Goal: Information Seeking & Learning: Learn about a topic

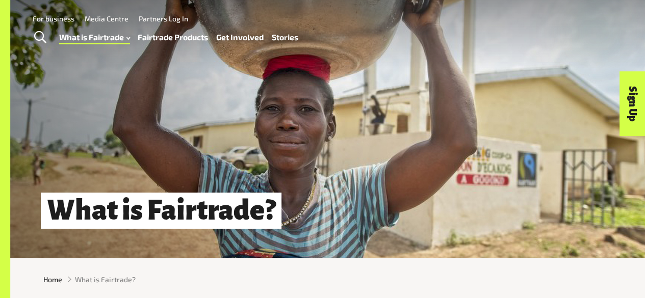
click at [167, 38] on link "Fairtrade Products" at bounding box center [173, 37] width 70 height 14
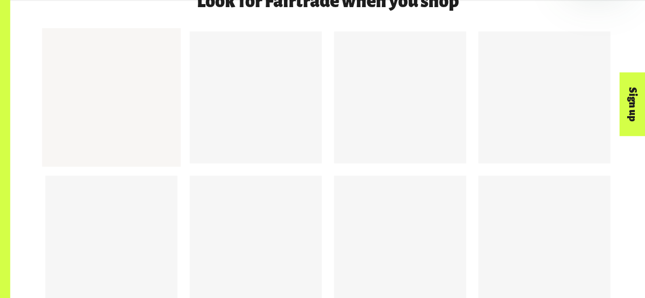
scroll to position [1427, 0]
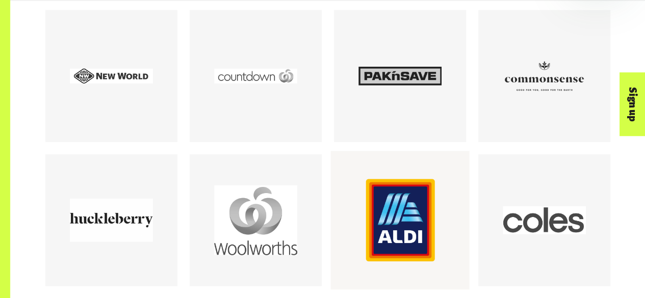
drag, startPoint x: 118, startPoint y: 220, endPoint x: 443, endPoint y: 208, distance: 325.4
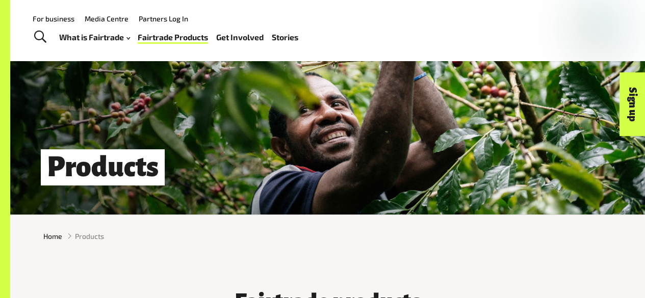
scroll to position [0, 0]
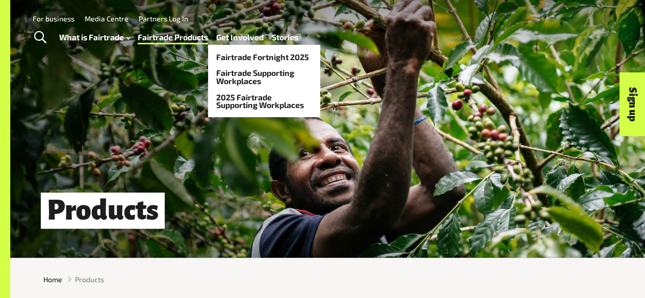
click at [237, 41] on link "Get Involved" at bounding box center [239, 37] width 47 height 14
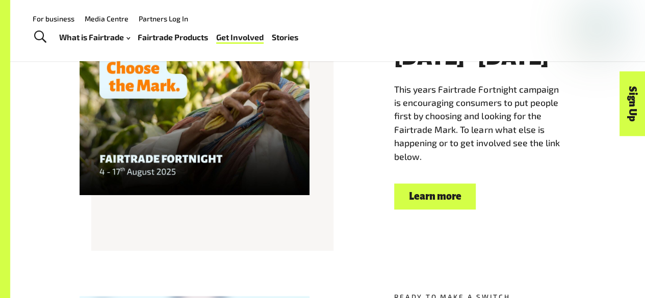
scroll to position [459, 0]
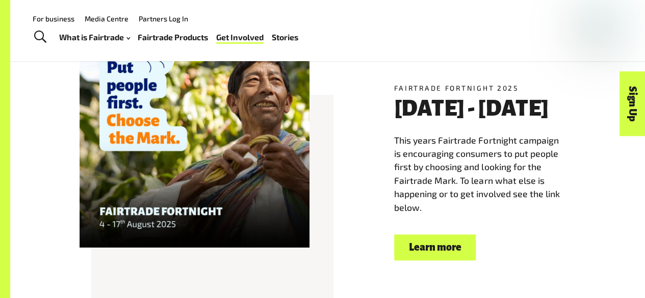
click at [239, 174] on div at bounding box center [195, 133] width 230 height 230
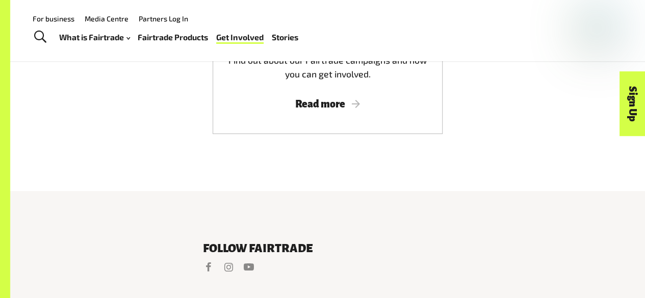
scroll to position [1886, 0]
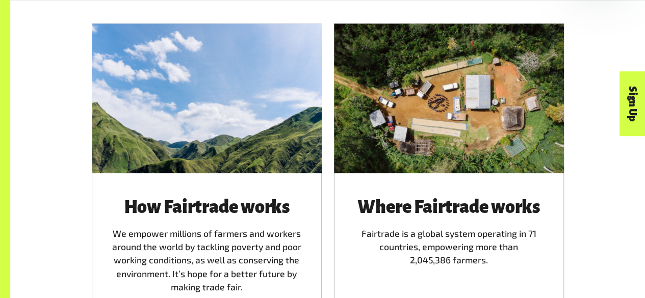
scroll to position [561, 0]
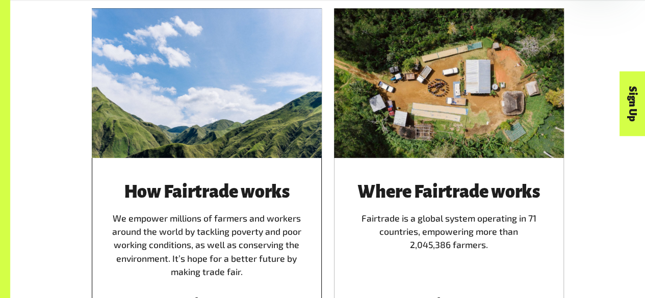
click at [249, 156] on div at bounding box center [207, 82] width 230 height 149
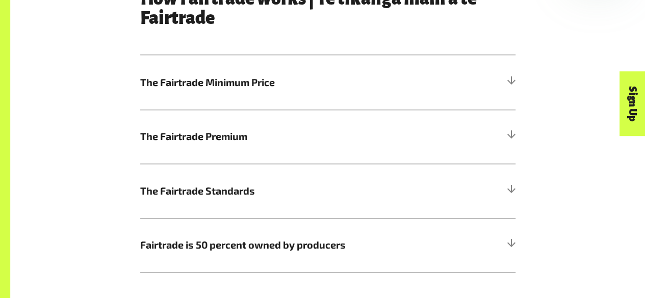
scroll to position [561, 0]
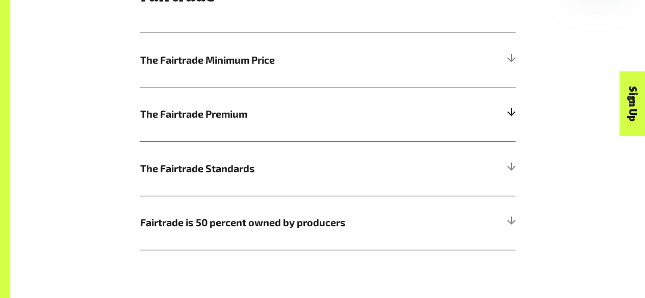
click at [427, 108] on h5 "The Fairtrade Premium" at bounding box center [327, 114] width 375 height 55
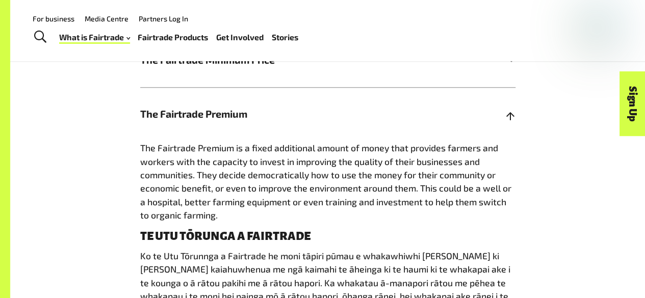
click at [224, 122] on span "The Fairtrade Premium" at bounding box center [280, 114] width 281 height 15
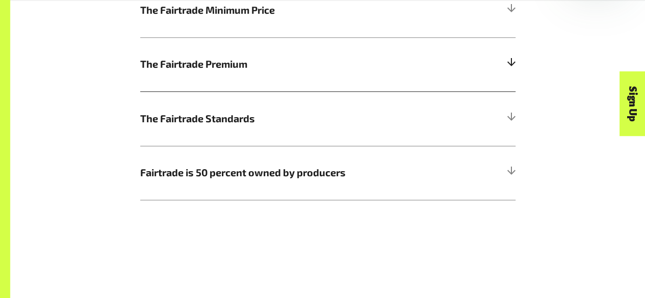
scroll to position [612, 0]
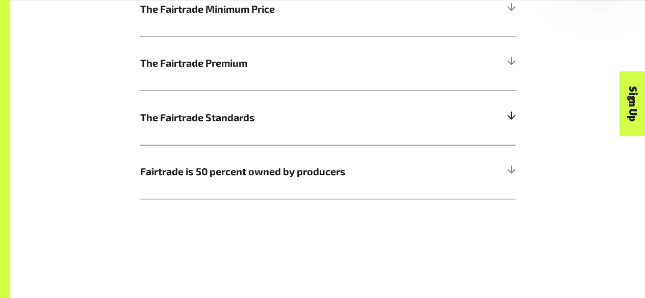
click at [299, 121] on span "The Fairtrade Standards" at bounding box center [280, 117] width 281 height 15
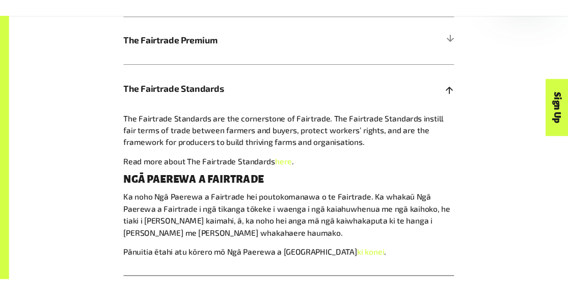
scroll to position [663, 0]
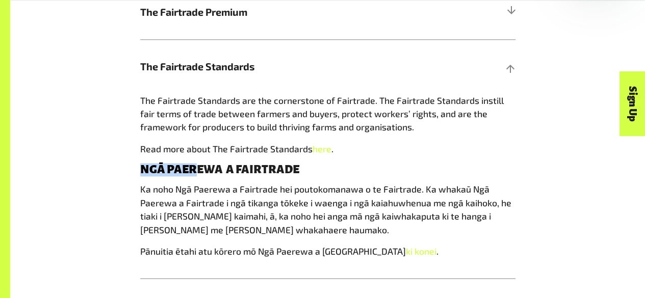
drag, startPoint x: 190, startPoint y: 178, endPoint x: 116, endPoint y: 163, distance: 75.0
click at [117, 163] on div "How Fairtrade works | Te tikanga mahi a te Fairtrade The Fairtrade Minimum Pric…" at bounding box center [327, 99] width 581 height 468
click at [116, 163] on div "How Fairtrade works | Te tikanga mahi a te Fairtrade The Fairtrade Minimum Pric…" at bounding box center [327, 99] width 581 height 468
click at [116, 161] on div "How Fairtrade works | Te tikanga mahi a te Fairtrade The Fairtrade Minimum Pric…" at bounding box center [327, 99] width 581 height 468
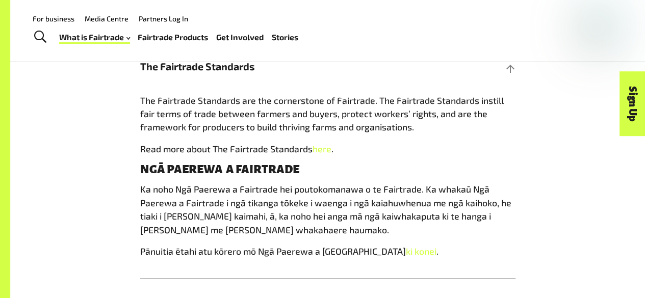
click at [134, 103] on div "How Fairtrade works | Te tikanga mahi a te Fairtrade The Fairtrade Minimum Pric…" at bounding box center [327, 99] width 581 height 468
click at [158, 108] on span "The Fairtrade Standards are the cornerstone of Fairtrade. The Fairtrade Standar…" at bounding box center [321, 114] width 363 height 38
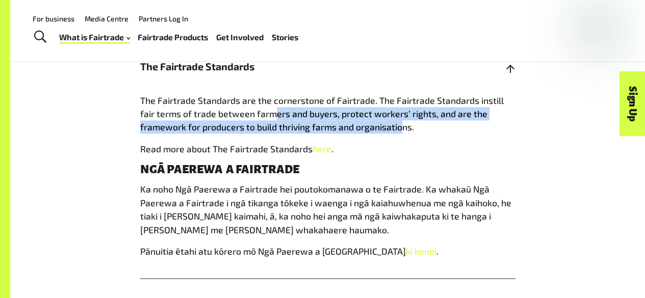
drag, startPoint x: 275, startPoint y: 118, endPoint x: 425, endPoint y: 124, distance: 149.5
click at [421, 124] on p "The Fairtrade Standards are the cornerstone of Fairtrade. The Fairtrade Standar…" at bounding box center [327, 114] width 375 height 40
click at [432, 127] on p "The Fairtrade Standards are the cornerstone of Fairtrade. The Fairtrade Standar…" at bounding box center [327, 114] width 375 height 40
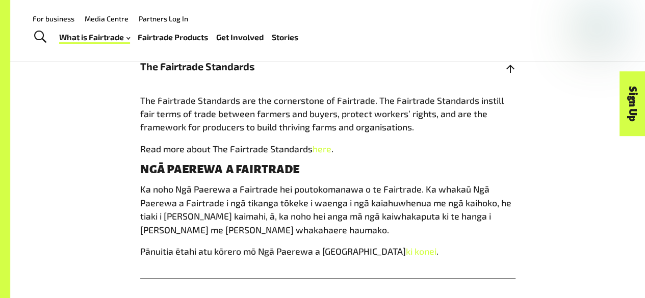
click at [372, 77] on h5 "The Fairtrade Standards" at bounding box center [327, 66] width 375 height 55
